Goal: Information Seeking & Learning: Learn about a topic

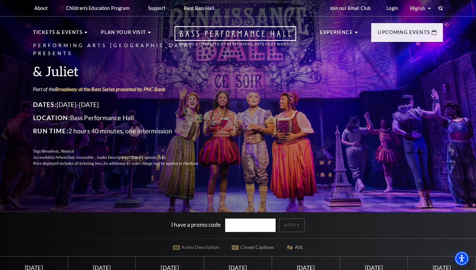
click at [172, 1] on ul "About Performing Arts [GEOGRAPHIC_DATA] [PERSON_NAME] [MEDICAL_DATA] Center Res…" at bounding box center [124, 8] width 193 height 16
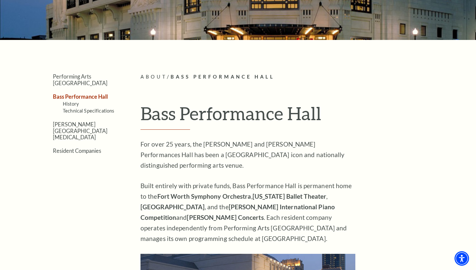
scroll to position [110, 0]
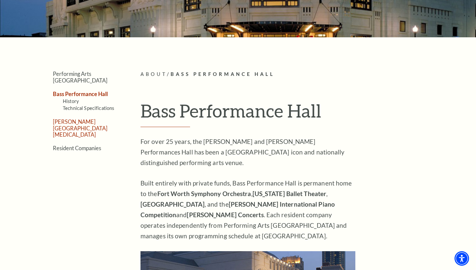
click at [77, 119] on link "[PERSON_NAME][GEOGRAPHIC_DATA][MEDICAL_DATA]" at bounding box center [80, 128] width 55 height 19
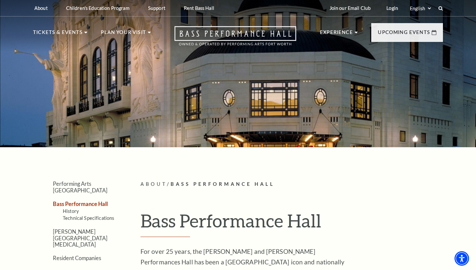
scroll to position [0, 0]
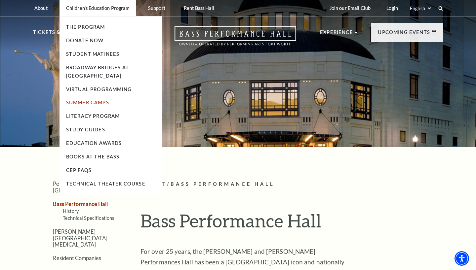
click at [93, 100] on link "Summer Camps" at bounding box center [87, 103] width 43 height 6
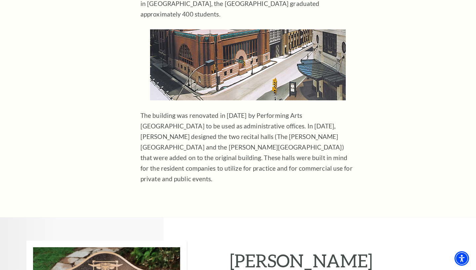
scroll to position [365, 0]
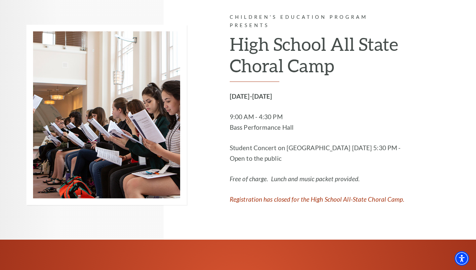
scroll to position [414, 0]
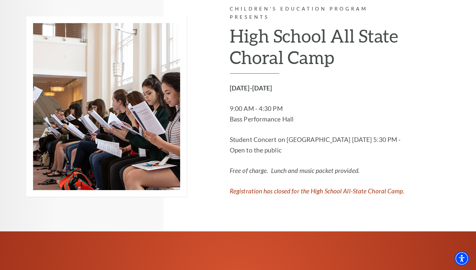
drag, startPoint x: 303, startPoint y: 184, endPoint x: 417, endPoint y: 185, distance: 114.3
click at [417, 185] on div "Children's Education Program Presents High School All State Choral Camp June 23…" at bounding box center [340, 107] width 220 height 250
click at [423, 158] on div "Children's Education Program Presents High School All State Choral Camp June 23…" at bounding box center [340, 107] width 220 height 250
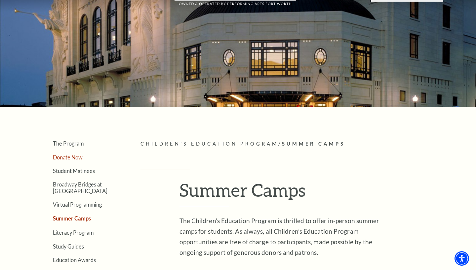
scroll to position [41, 0]
click at [75, 145] on link "The Program" at bounding box center [68, 143] width 31 height 6
